Goal: Check status: Check status

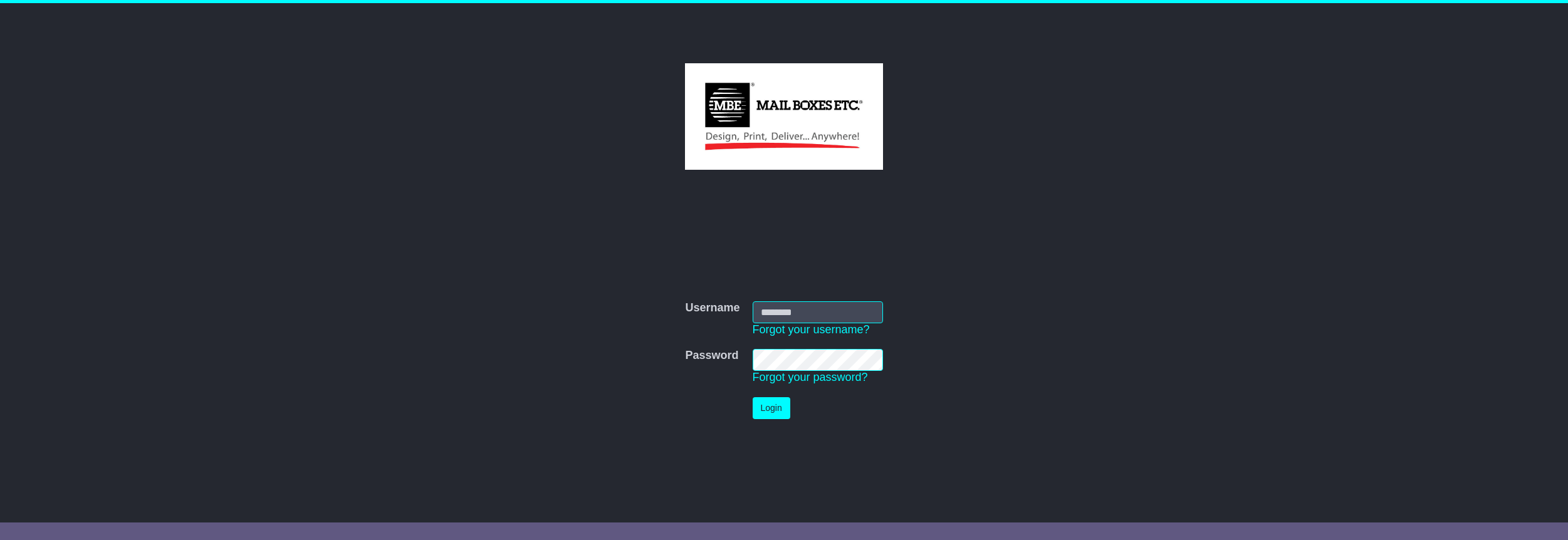
click at [0, 527] on com-1password-button at bounding box center [0, 527] width 0 height 0
type input "**********"
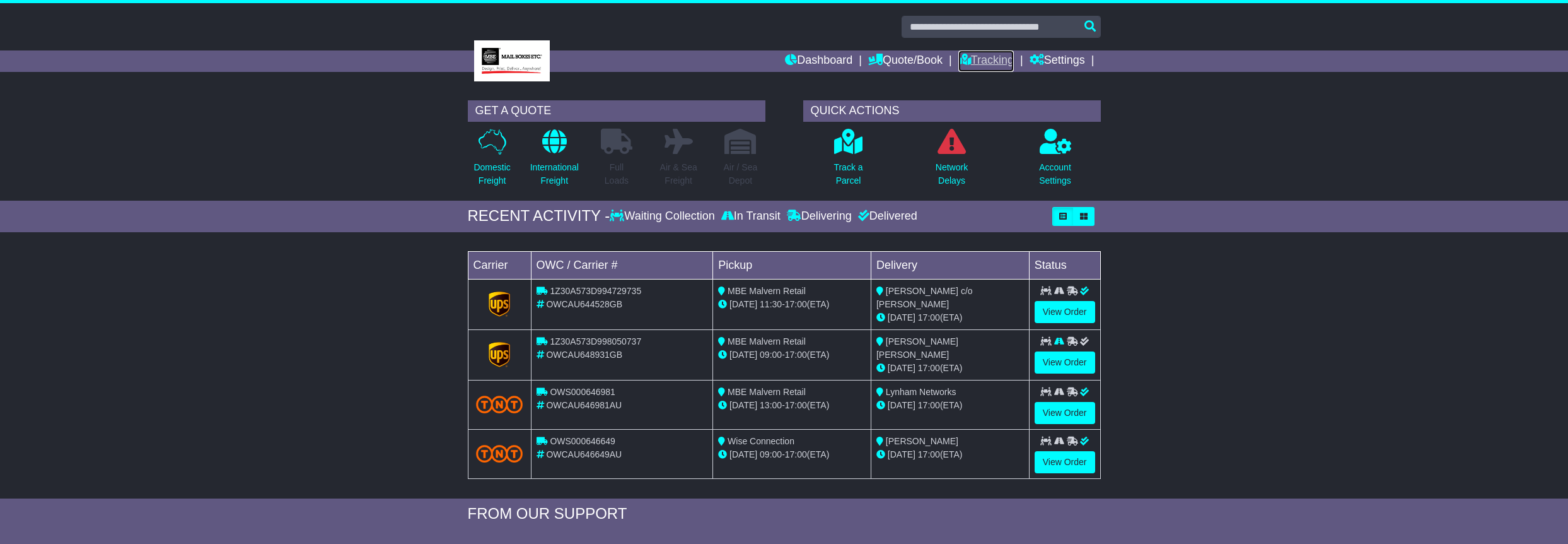
click at [964, 57] on icon at bounding box center [964, 59] width 13 height 11
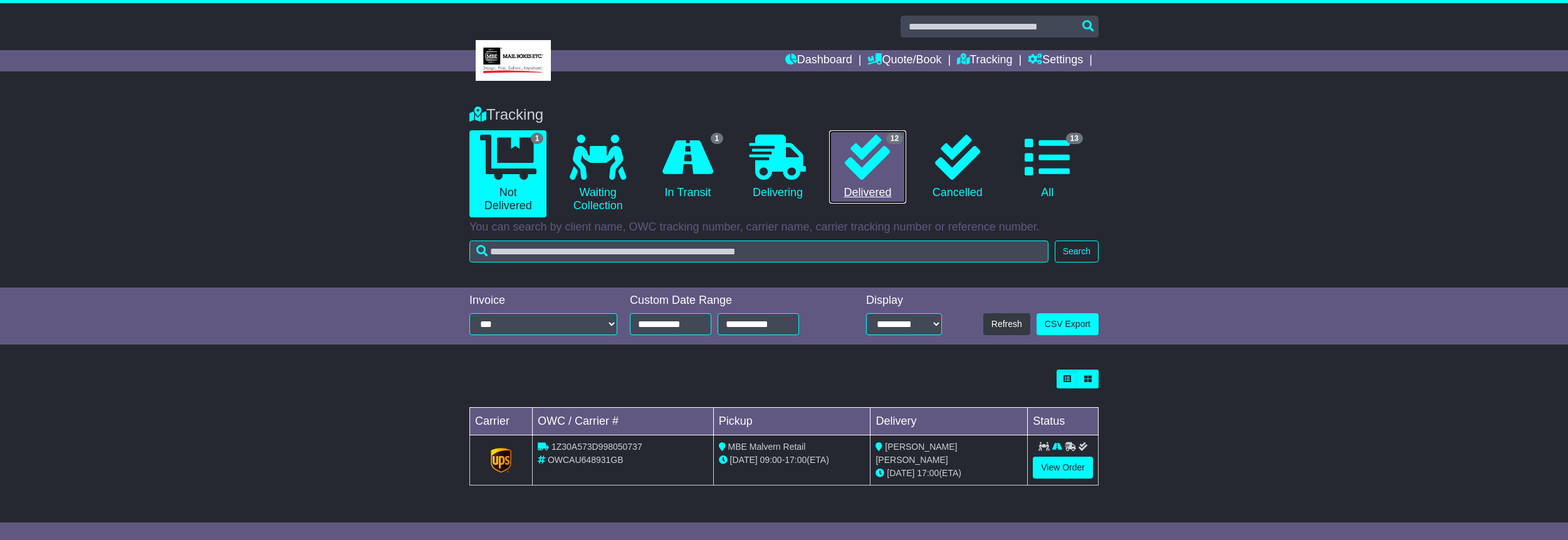
click at [830, 149] on link "12 Delivered" at bounding box center [867, 167] width 77 height 74
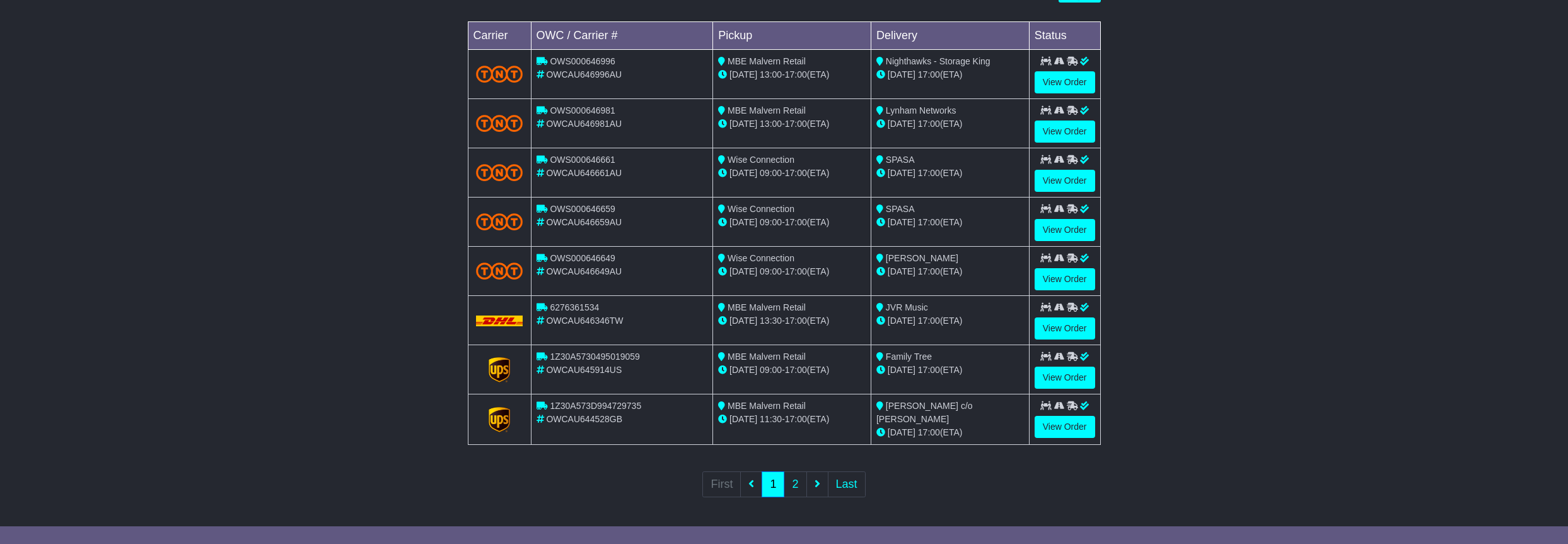
scroll to position [389, 0]
click at [1050, 371] on link "View Order" at bounding box center [1064, 377] width 61 height 22
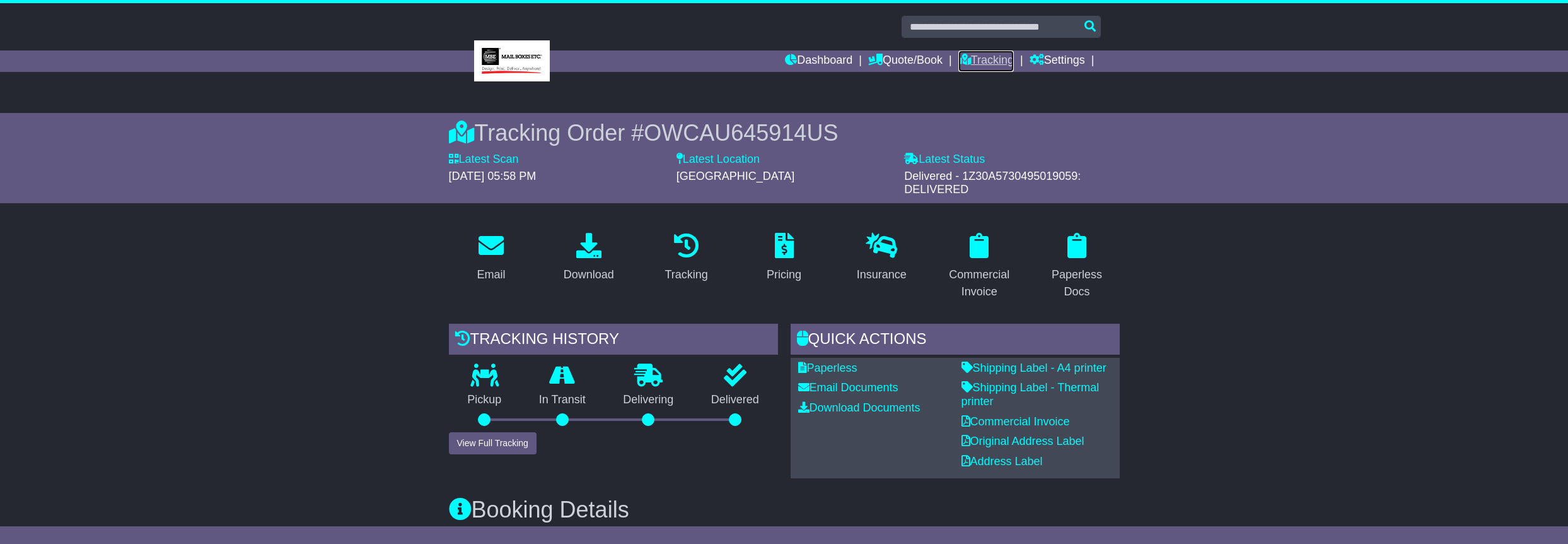
click at [985, 60] on link "Tracking" at bounding box center [986, 61] width 56 height 21
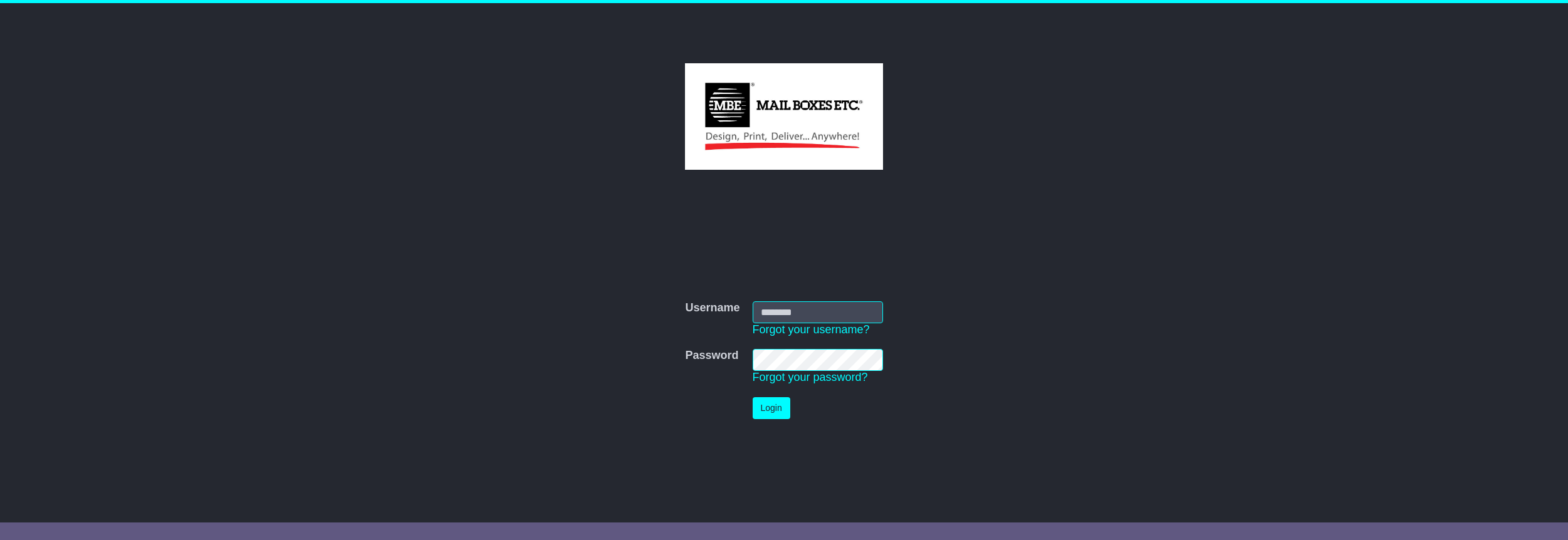
click at [0, 527] on com-1password-button at bounding box center [0, 527] width 0 height 0
type input "**********"
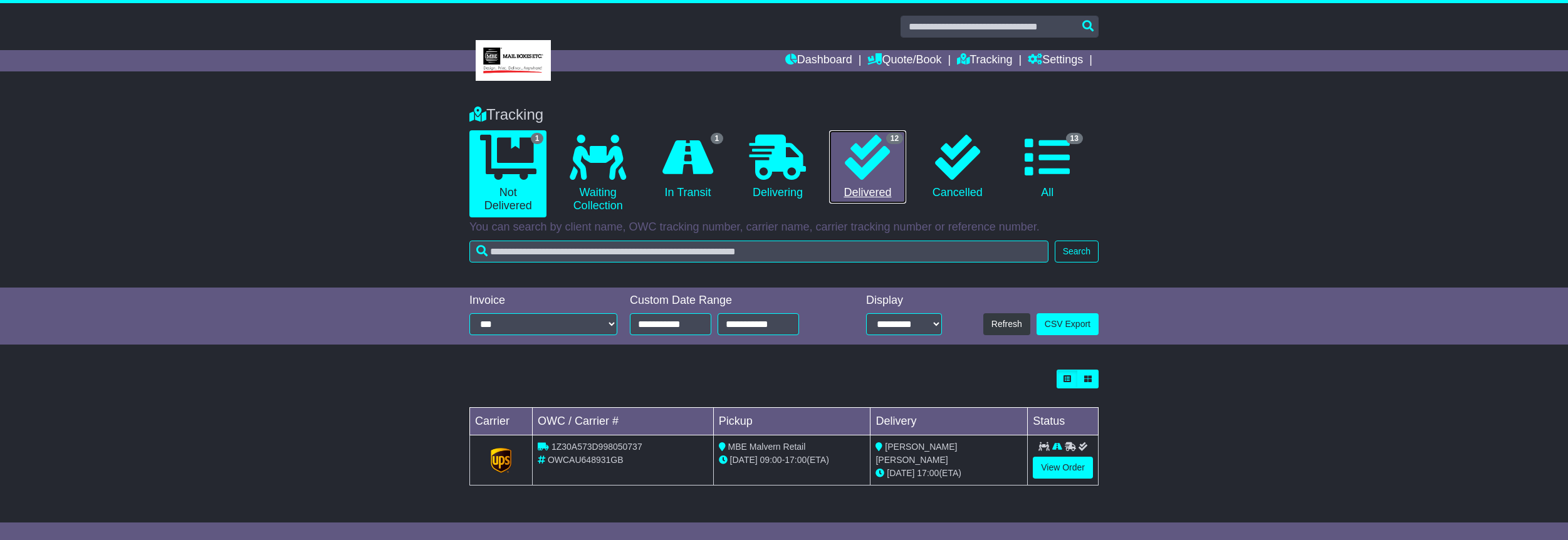
click at [883, 179] on icon at bounding box center [867, 157] width 45 height 45
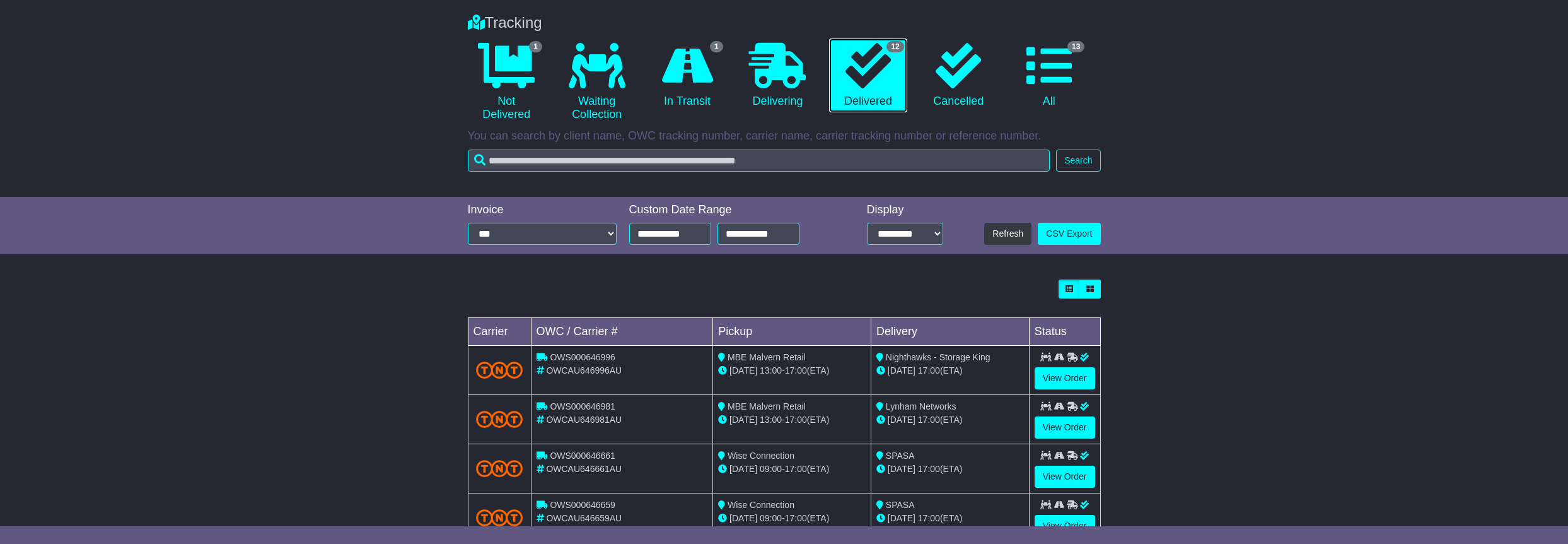
scroll to position [63, 0]
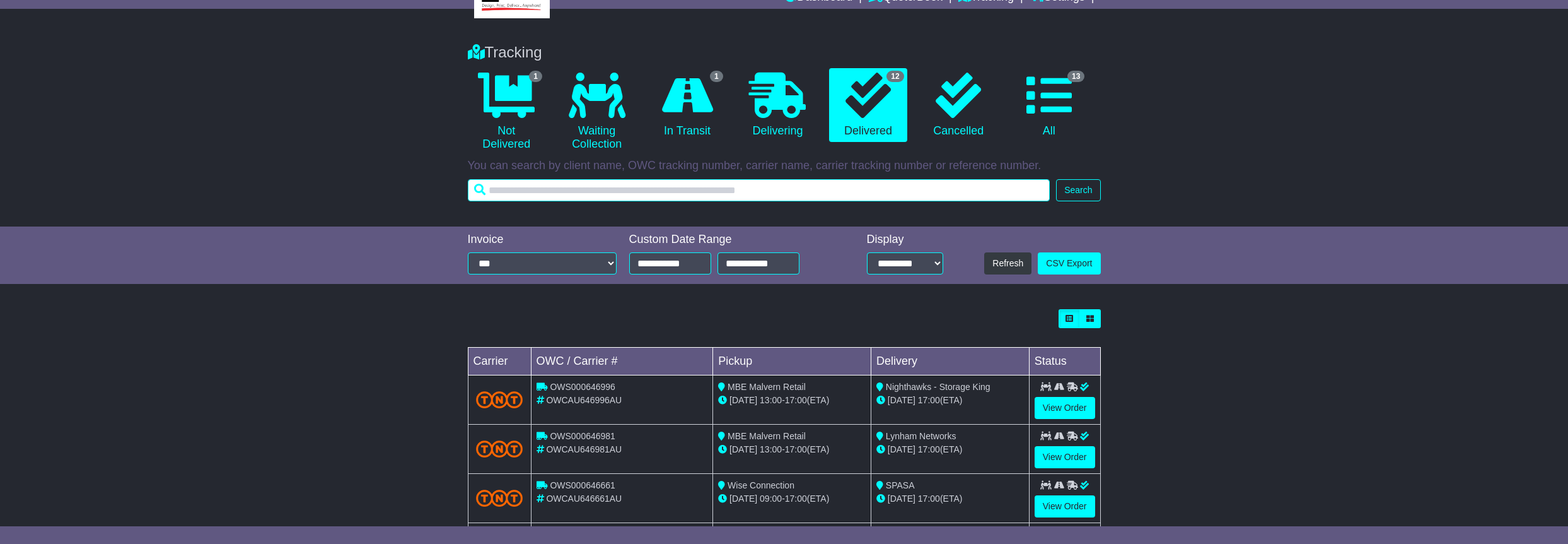
click at [588, 194] on input "text" at bounding box center [759, 190] width 582 height 22
type input "*****"
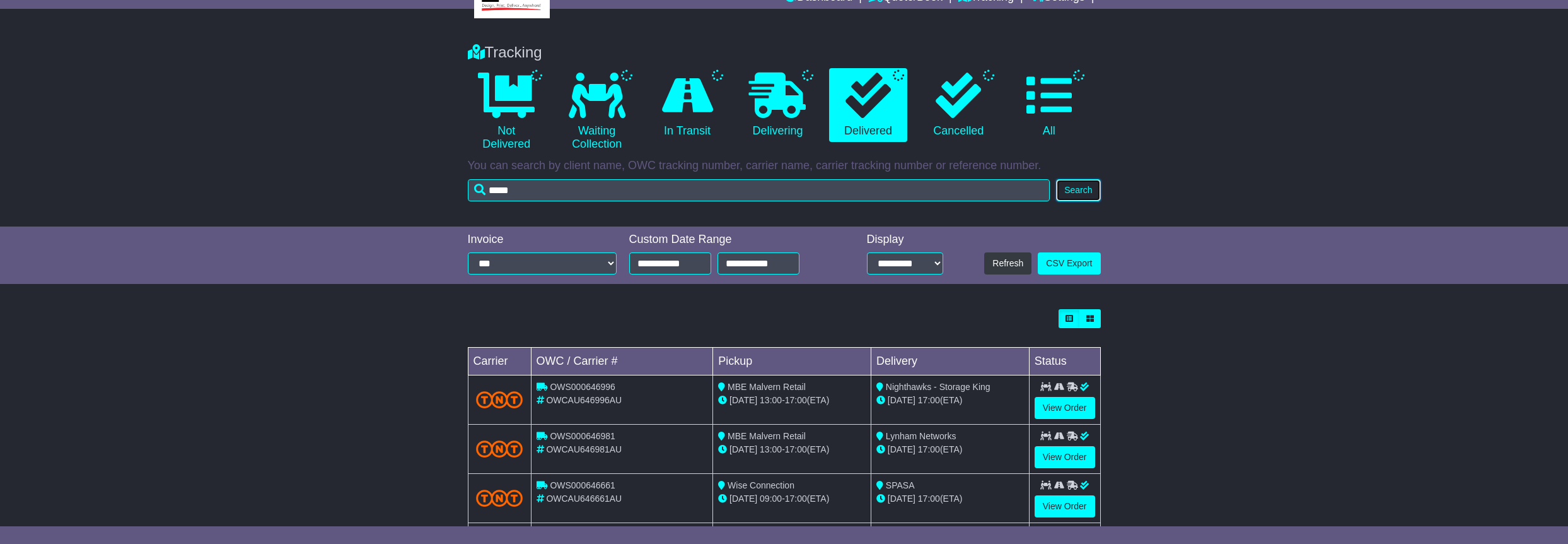
click at [1084, 188] on button "Search" at bounding box center [1078, 190] width 44 height 22
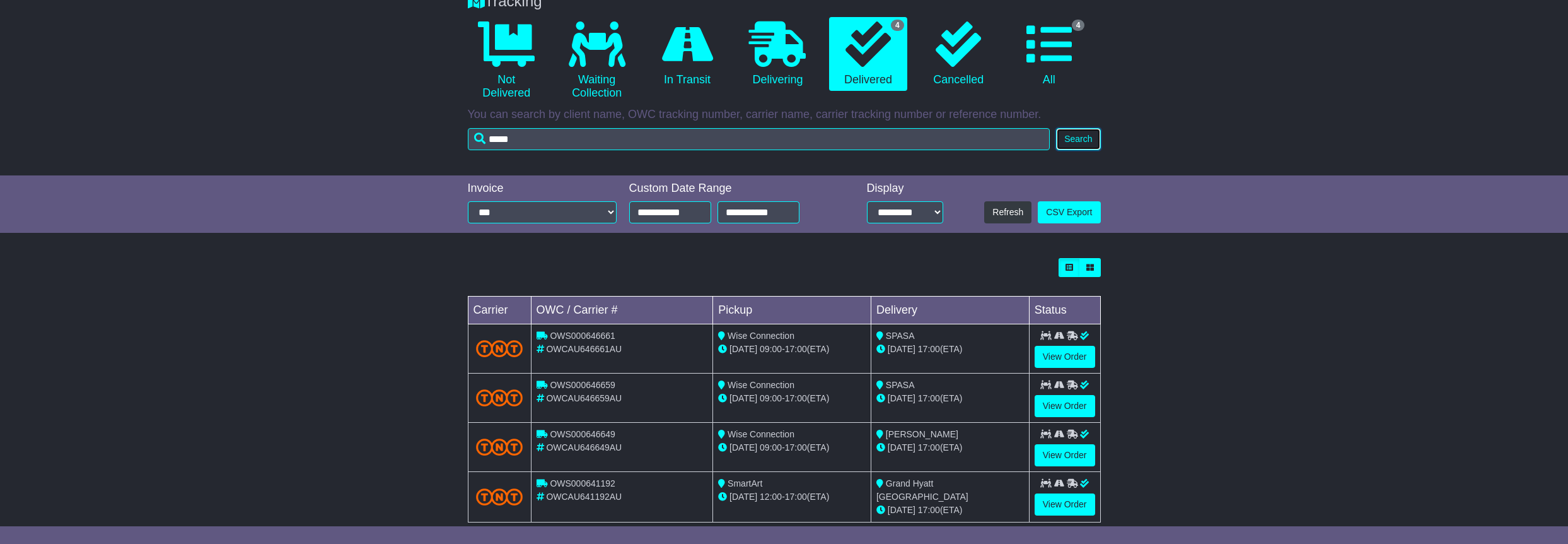
scroll to position [136, 0]
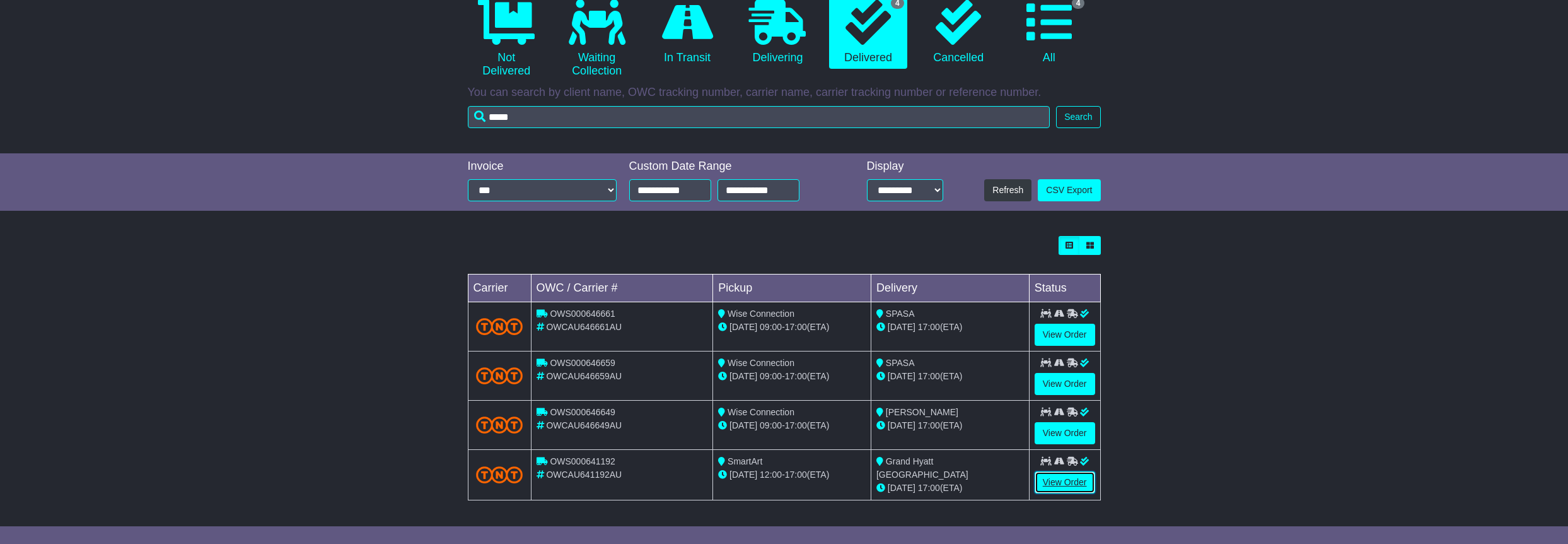
click at [1058, 483] on link "View Order" at bounding box center [1064, 482] width 61 height 22
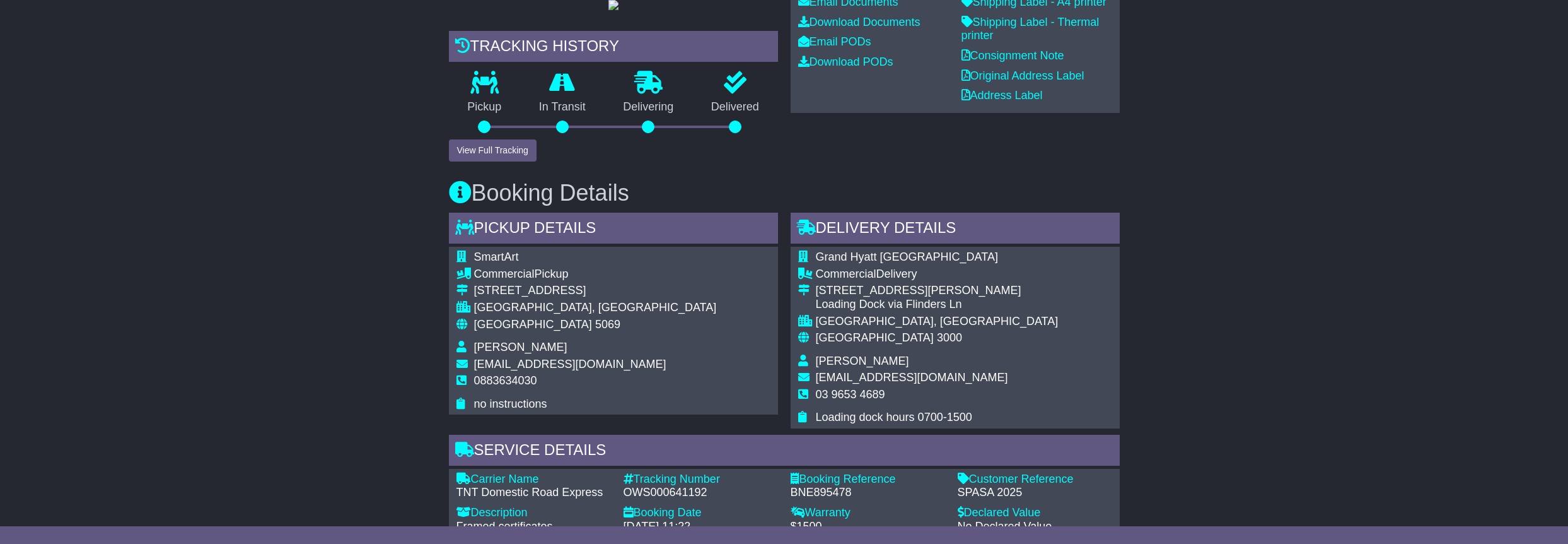
scroll to position [337, 0]
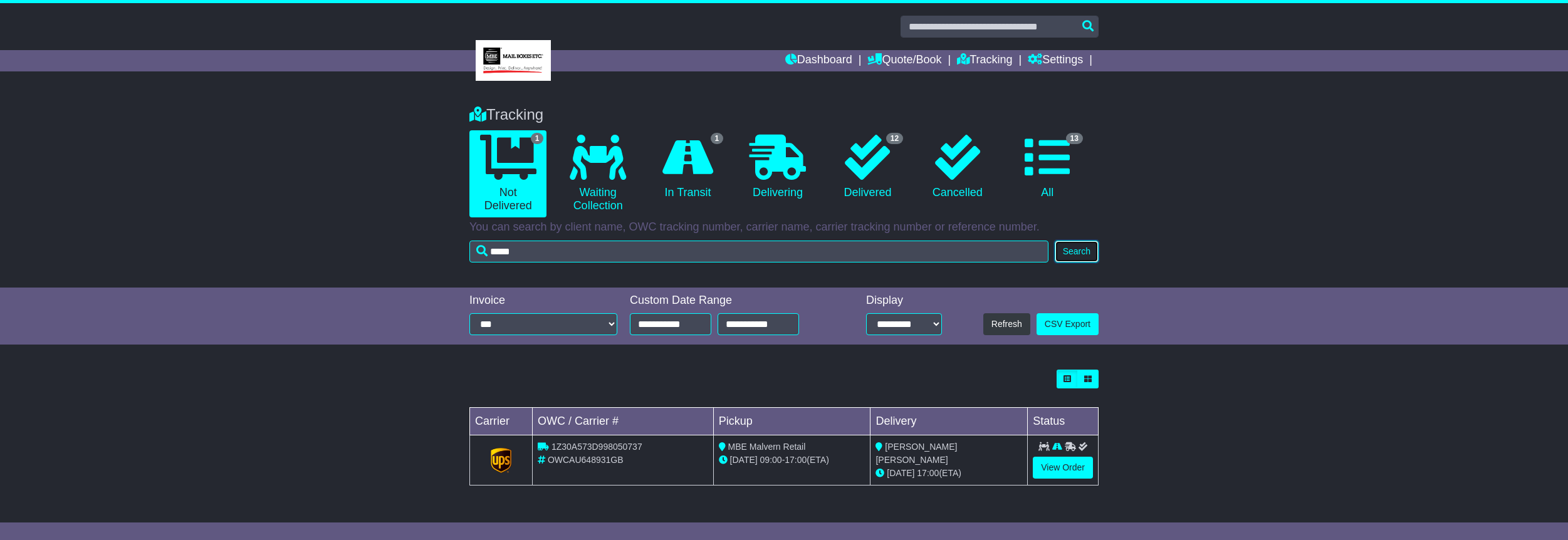
click at [1084, 254] on button "Search" at bounding box center [1077, 251] width 44 height 22
click at [862, 163] on icon at bounding box center [867, 157] width 45 height 45
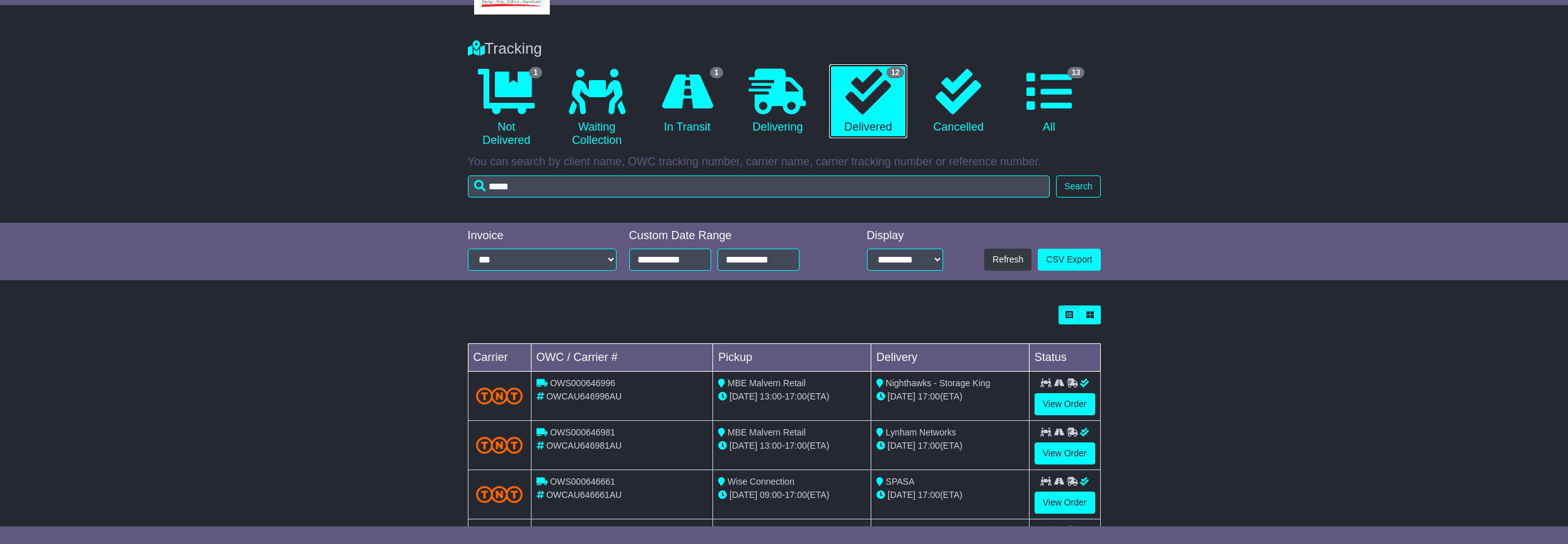
scroll to position [63, 0]
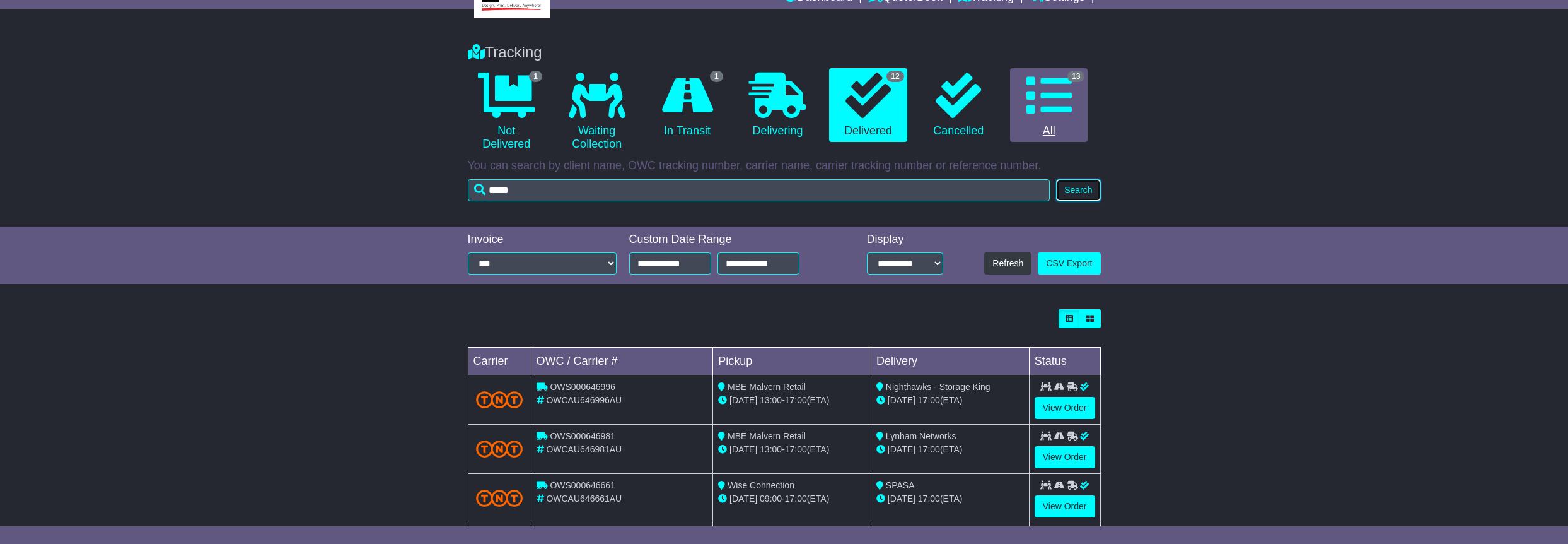
click at [1087, 187] on button "Search" at bounding box center [1078, 190] width 44 height 22
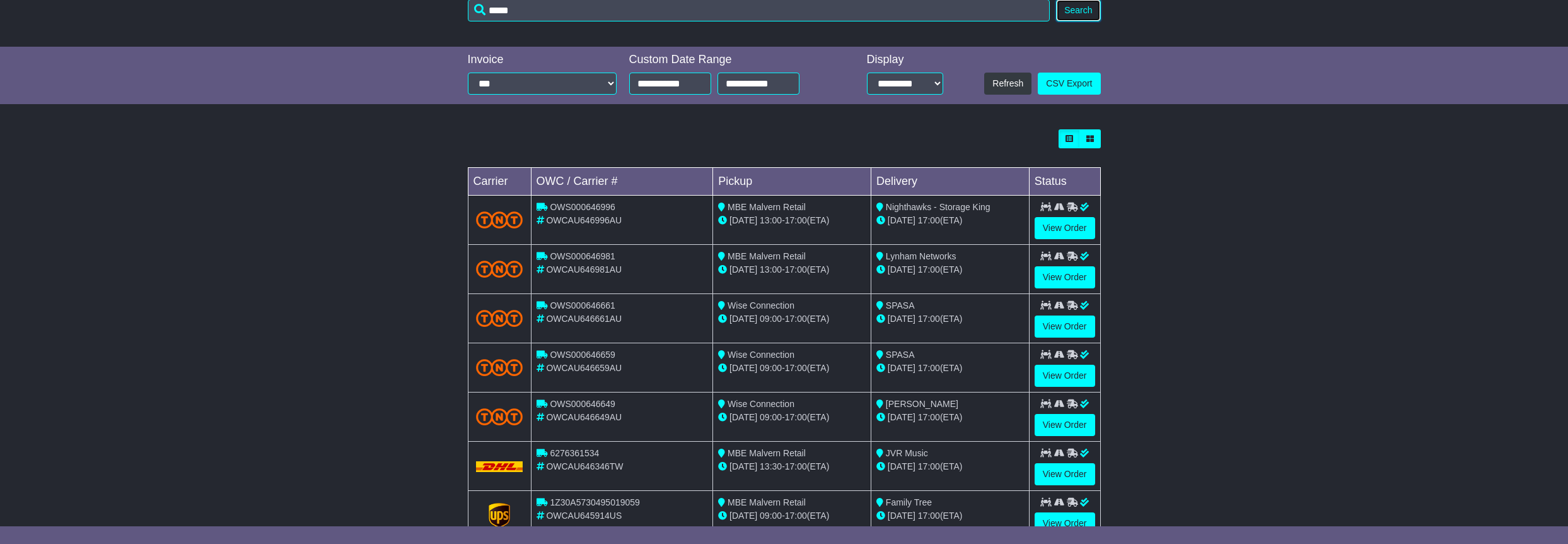
scroll to position [316, 0]
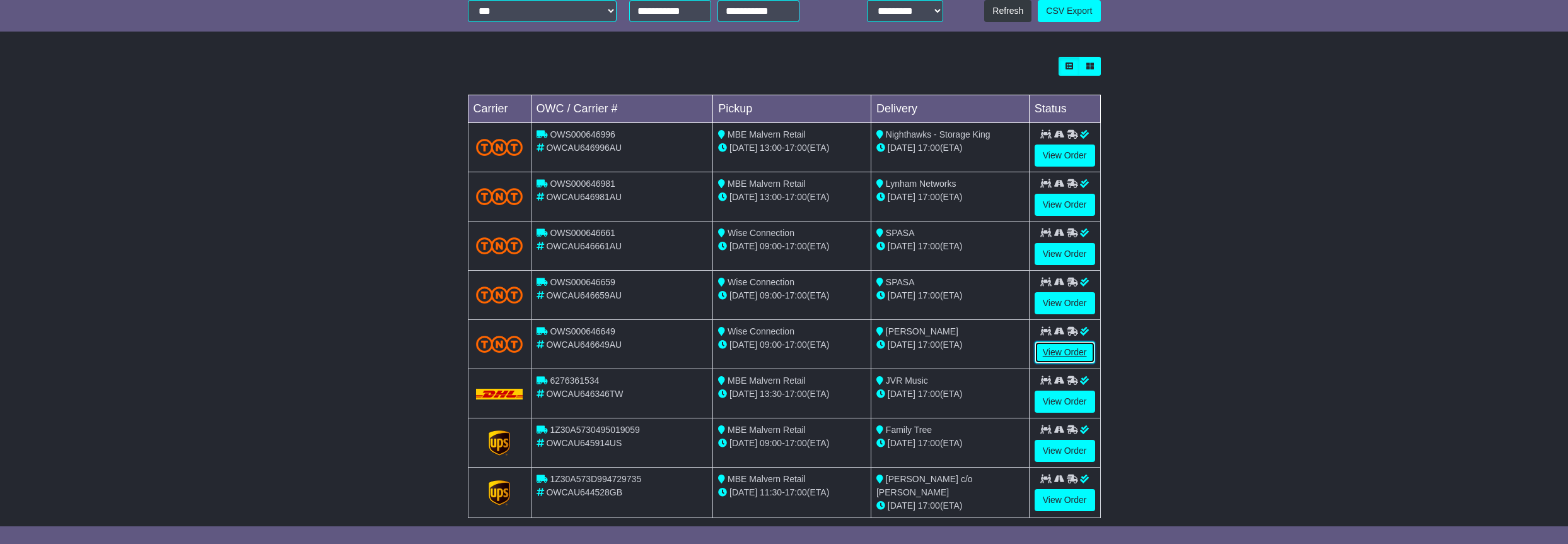
click at [1073, 349] on link "View Order" at bounding box center [1064, 352] width 61 height 22
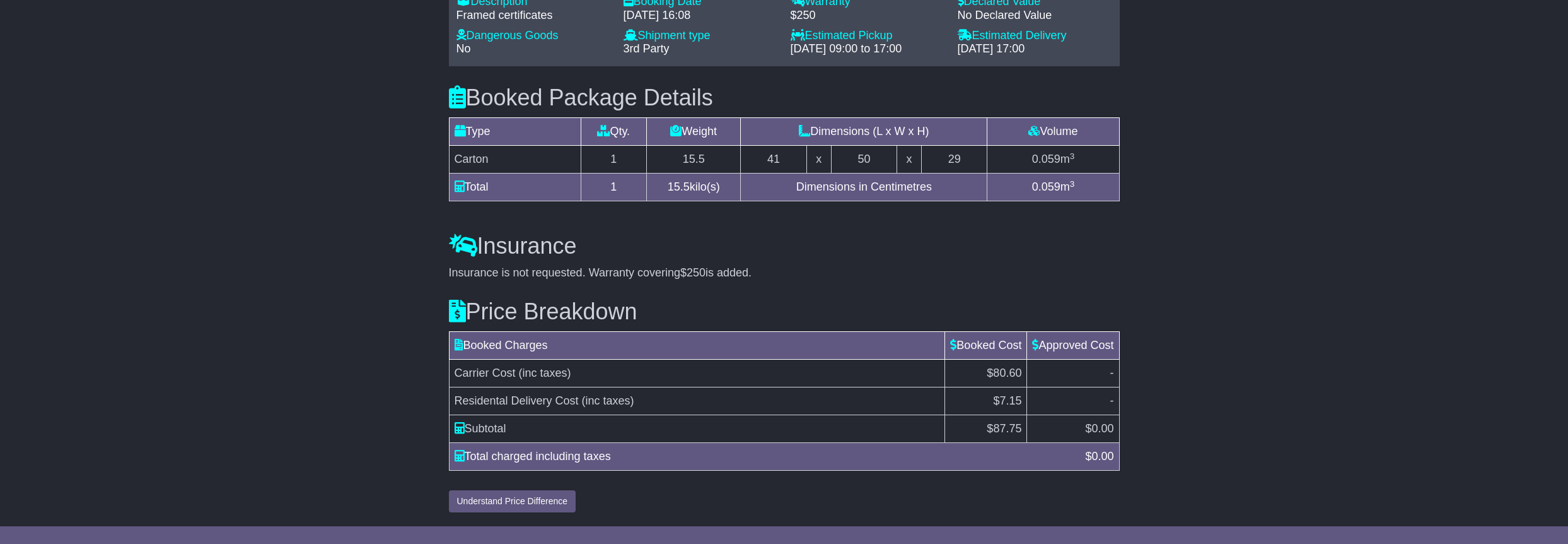
scroll to position [892, 0]
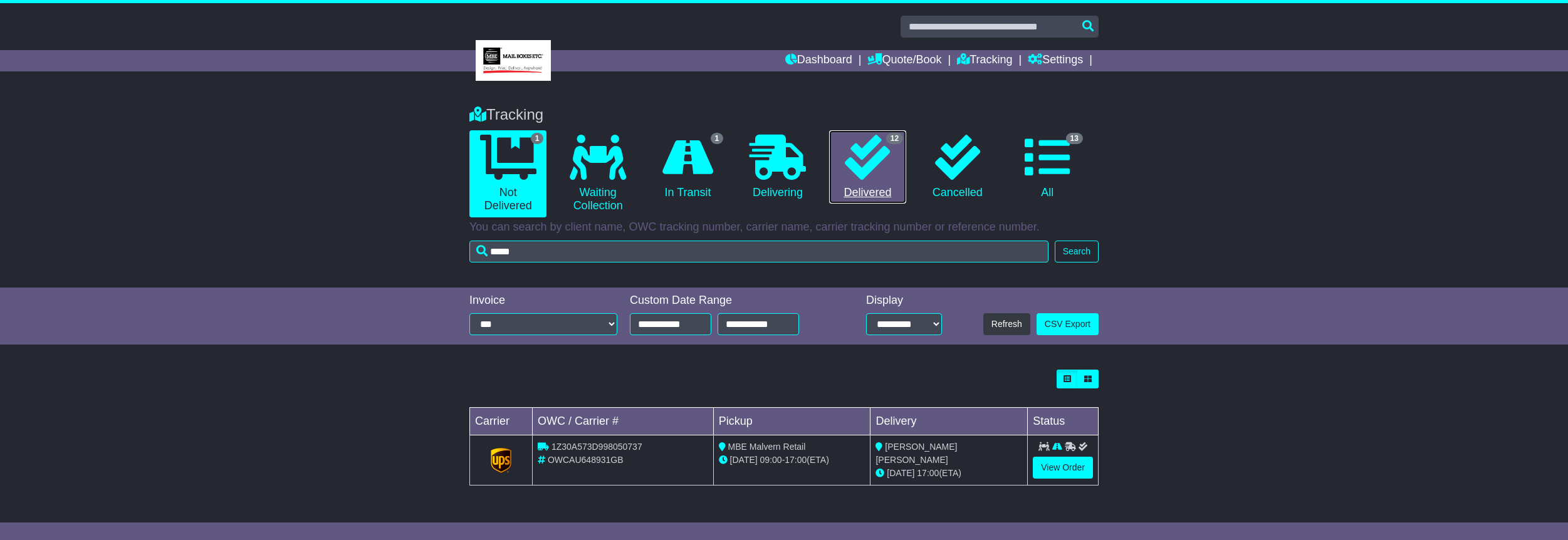
click at [867, 169] on icon at bounding box center [867, 157] width 45 height 45
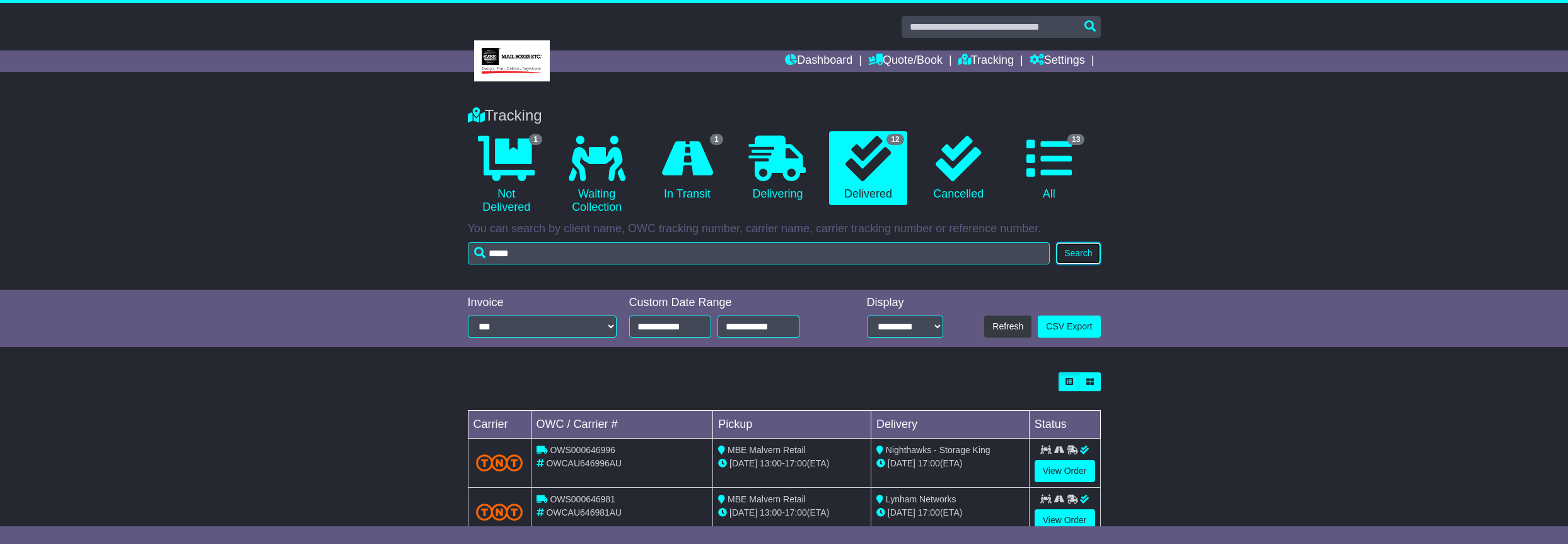
click at [1084, 251] on button "Search" at bounding box center [1078, 253] width 44 height 22
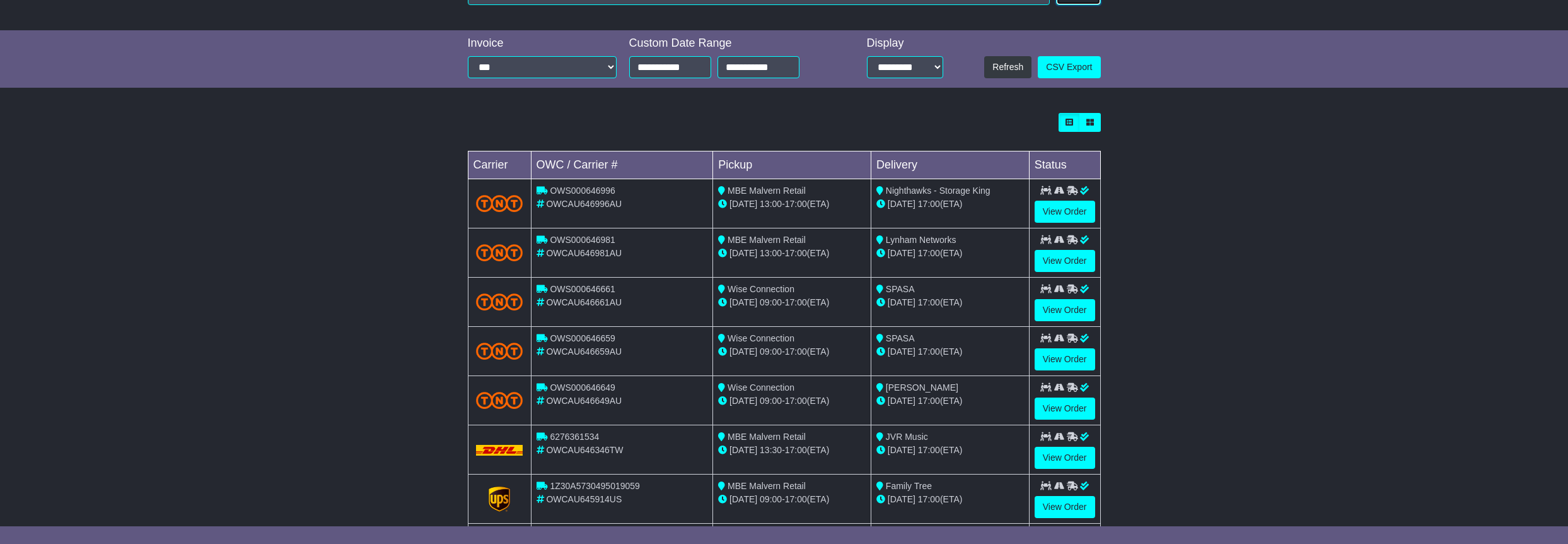
scroll to position [316, 0]
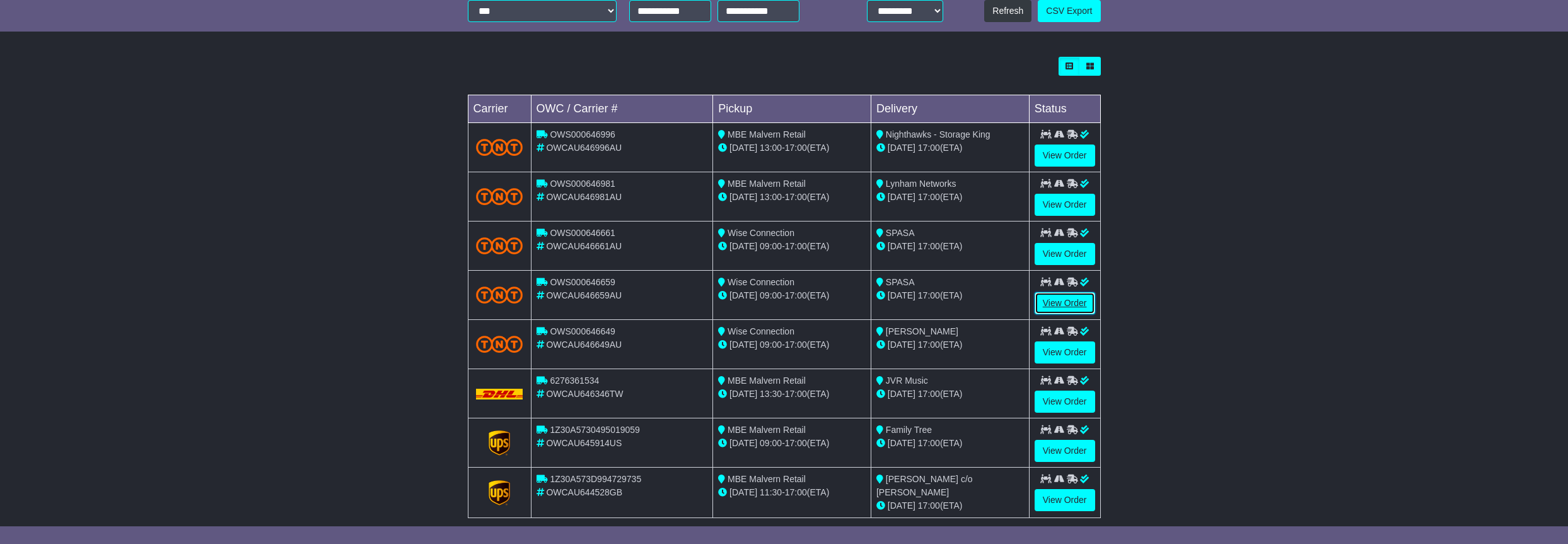
click at [1062, 298] on link "View Order" at bounding box center [1064, 303] width 61 height 22
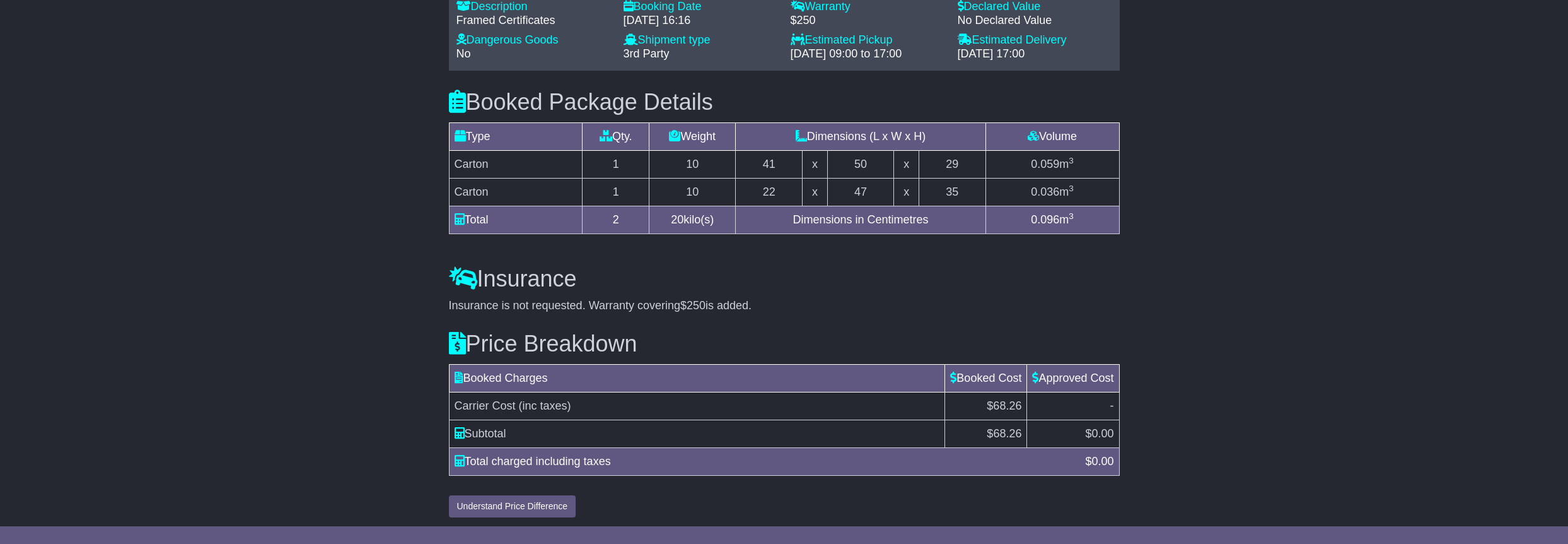
scroll to position [855, 0]
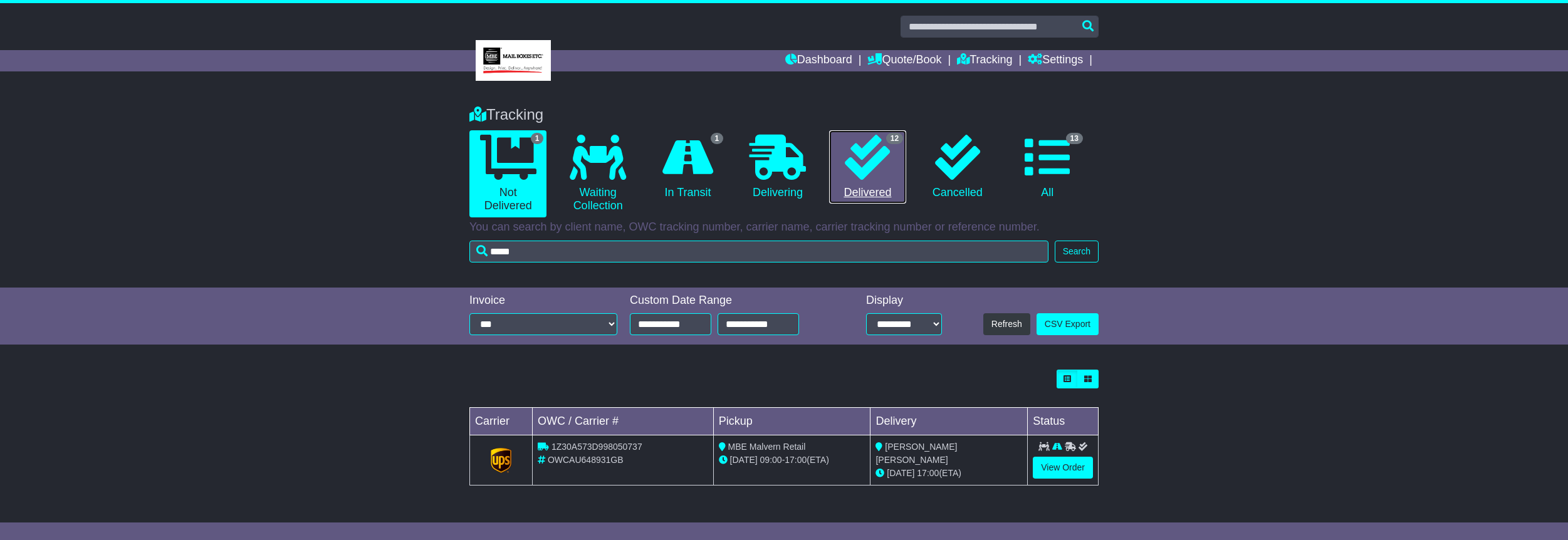
click at [874, 165] on icon at bounding box center [867, 157] width 45 height 45
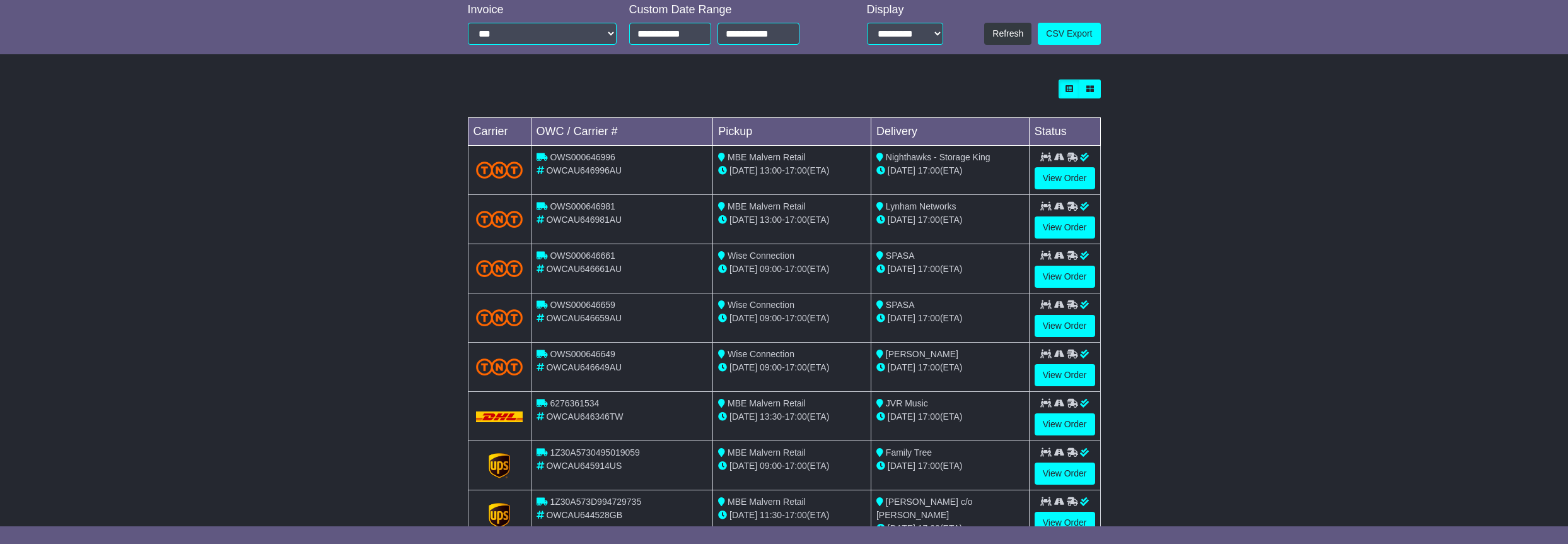
scroll to position [316, 0]
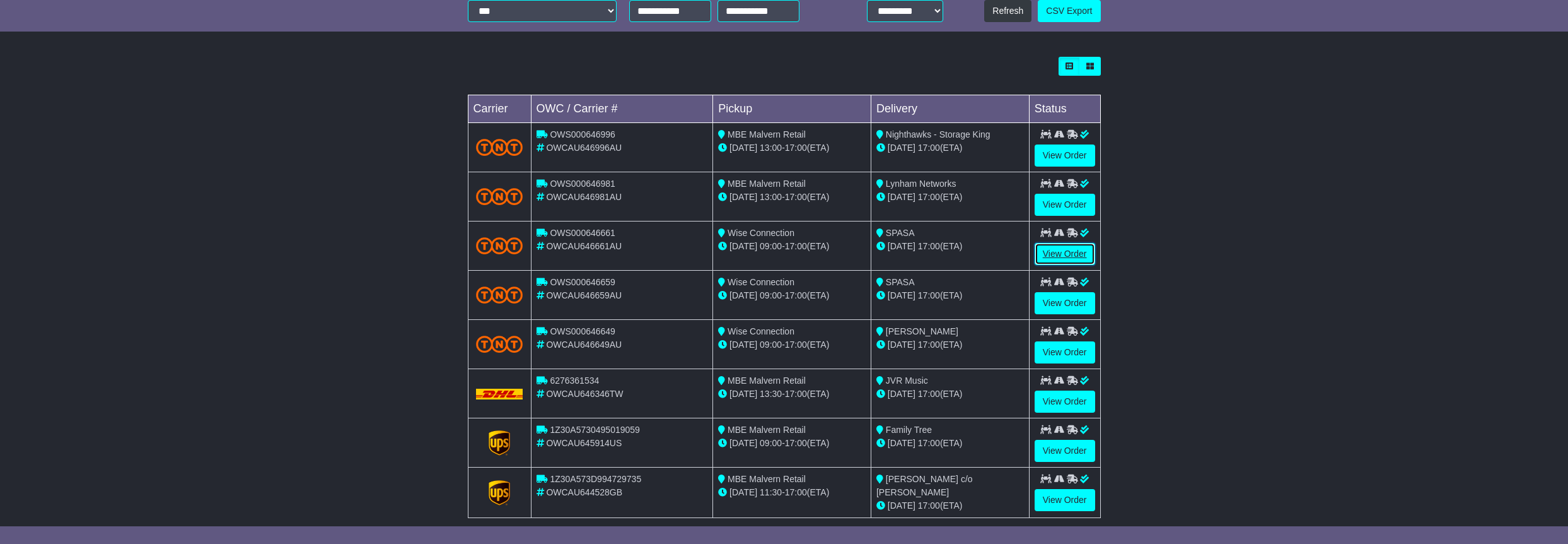
click at [1059, 247] on link "View Order" at bounding box center [1064, 253] width 61 height 22
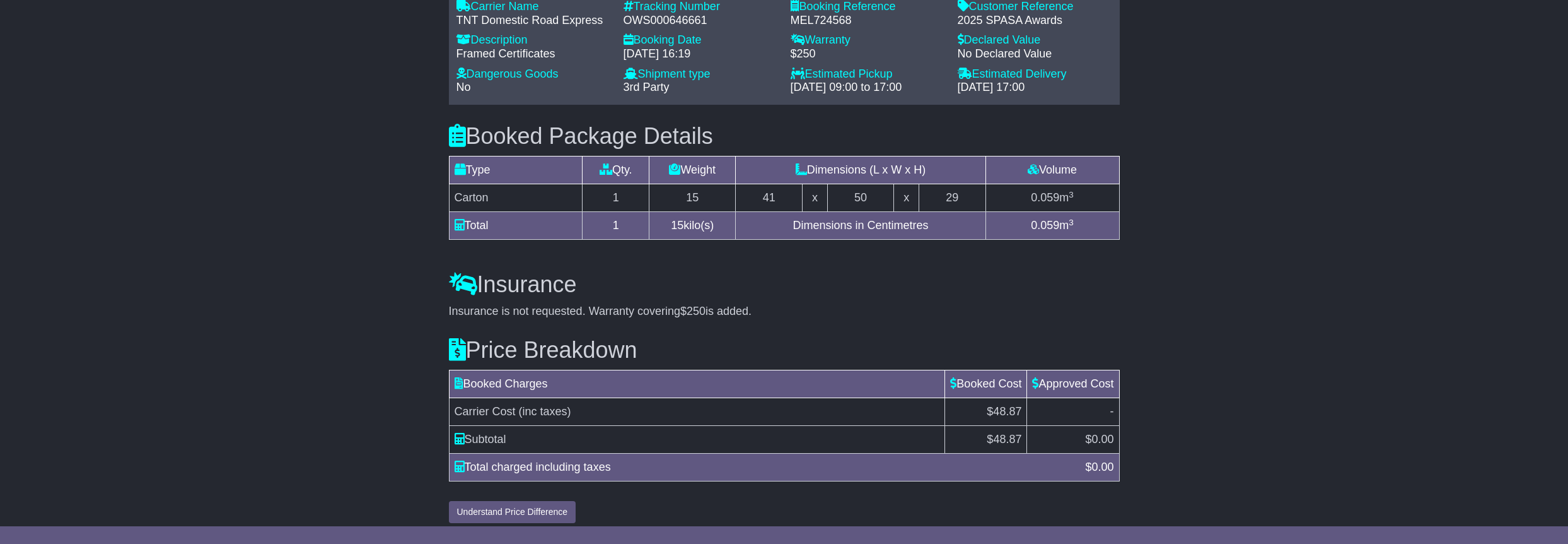
scroll to position [814, 0]
